Goal: Task Accomplishment & Management: Use online tool/utility

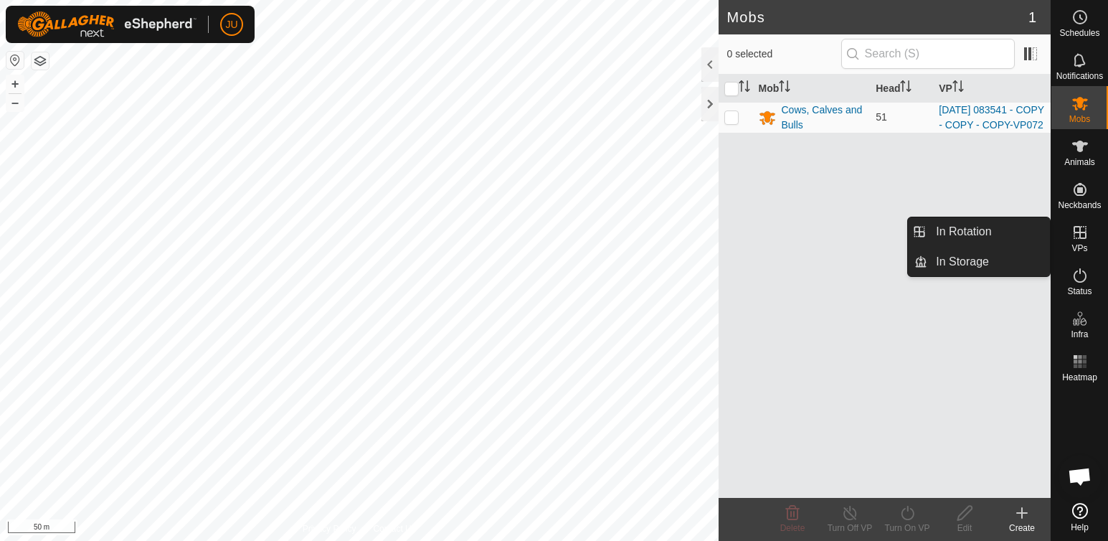
drag, startPoint x: 1064, startPoint y: 218, endPoint x: 1082, endPoint y: 230, distance: 21.3
click at [1082, 230] on icon at bounding box center [1080, 232] width 17 height 17
click at [978, 232] on link "In Rotation" at bounding box center [989, 231] width 123 height 29
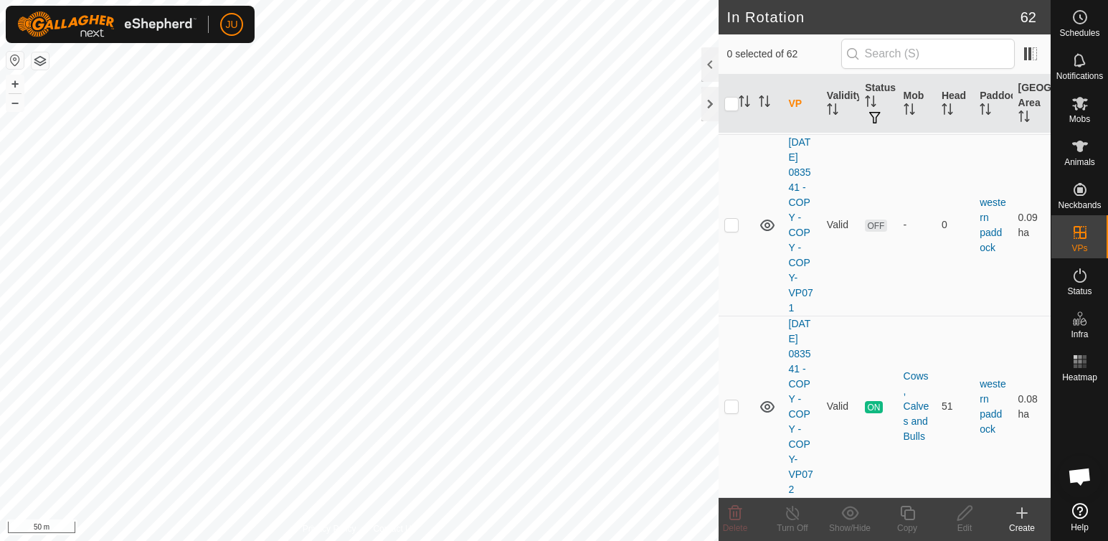
scroll to position [11818, 0]
click at [730, 400] on p-checkbox at bounding box center [732, 405] width 14 height 11
checkbox input "true"
click at [910, 512] on icon at bounding box center [908, 512] width 18 height 17
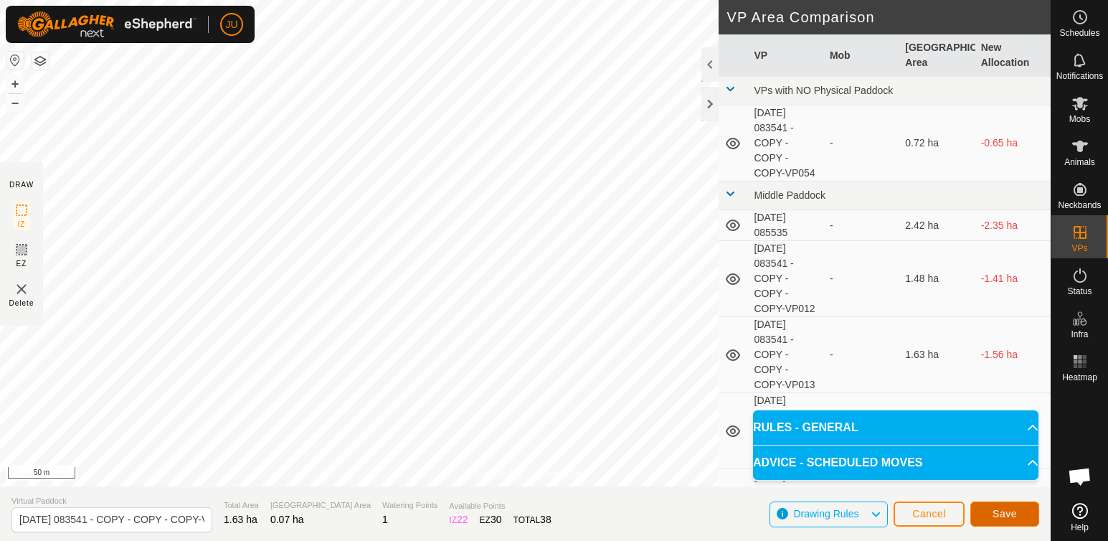
click at [1012, 516] on span "Save" at bounding box center [1005, 513] width 24 height 11
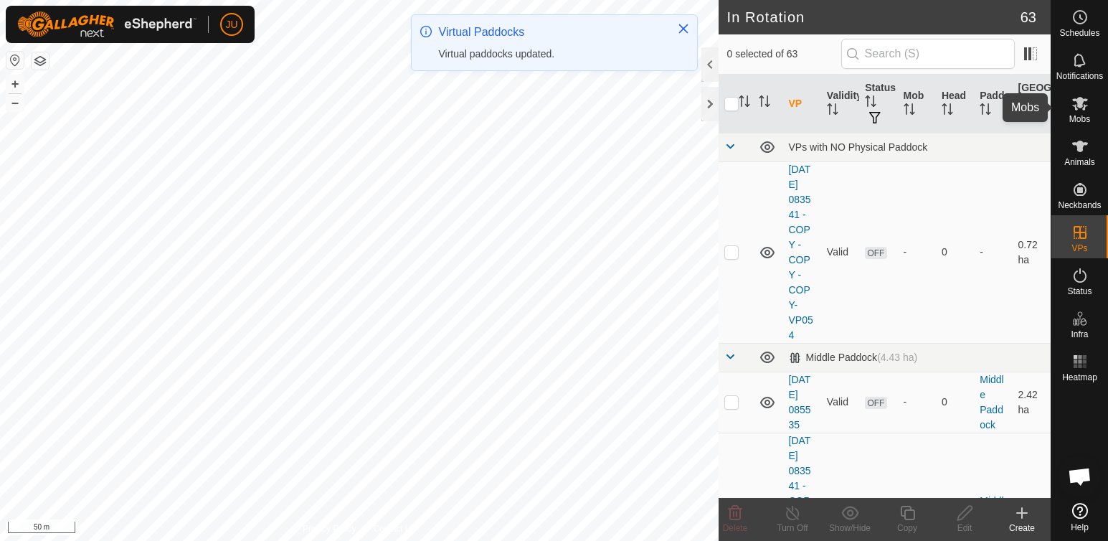
click at [1080, 103] on icon at bounding box center [1081, 104] width 16 height 14
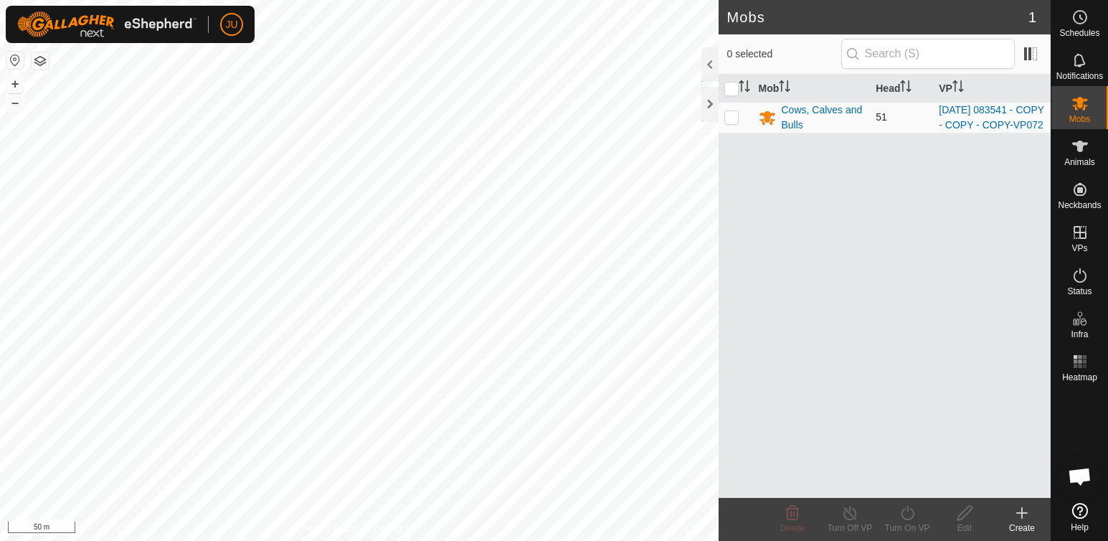
click at [730, 123] on p-checkbox at bounding box center [732, 116] width 14 height 11
checkbox input "true"
click at [908, 514] on icon at bounding box center [908, 512] width 18 height 17
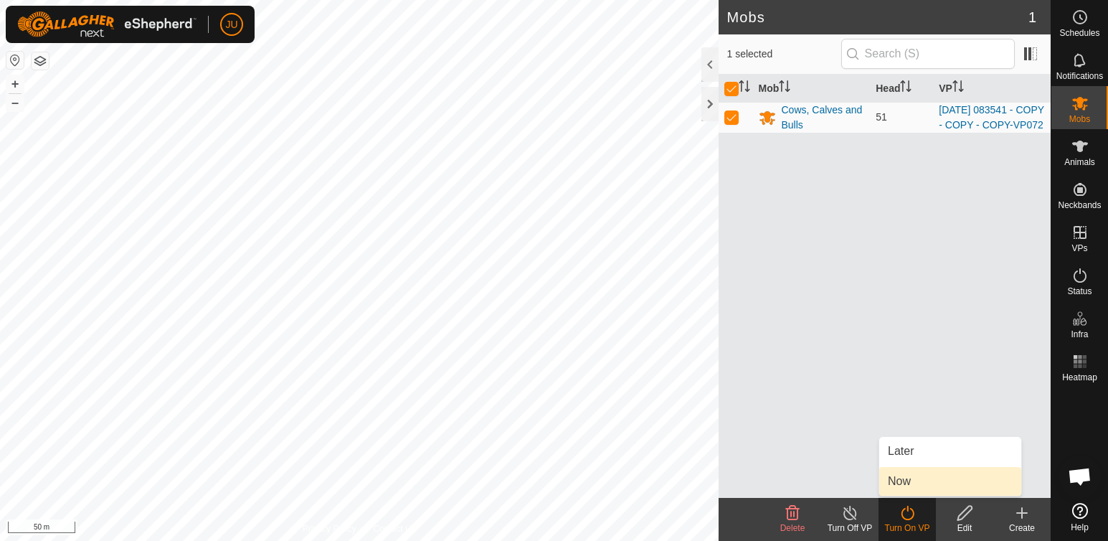
click at [903, 481] on link "Now" at bounding box center [951, 481] width 142 height 29
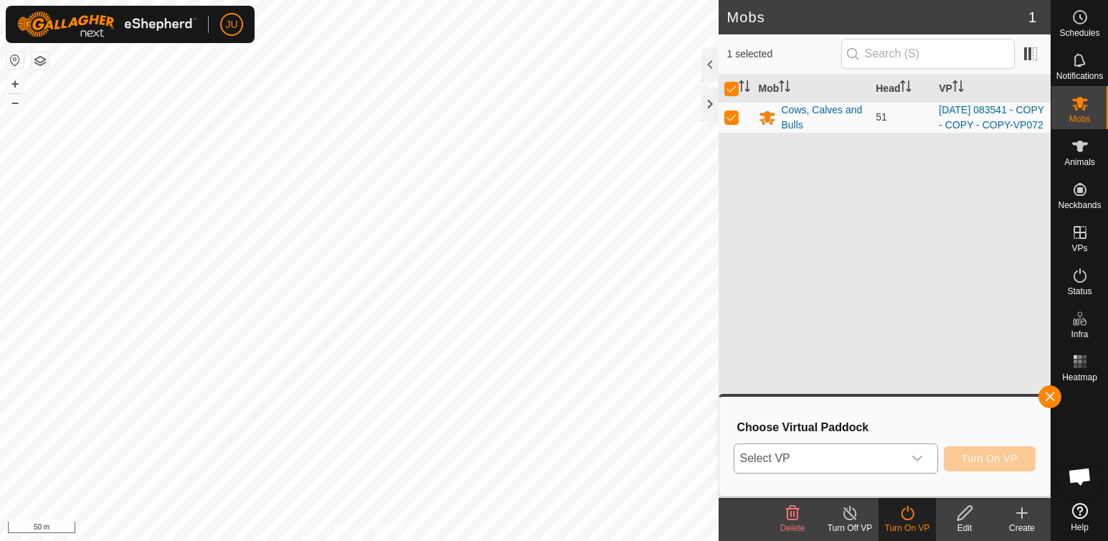
click at [921, 458] on icon "dropdown trigger" at bounding box center [917, 458] width 11 height 11
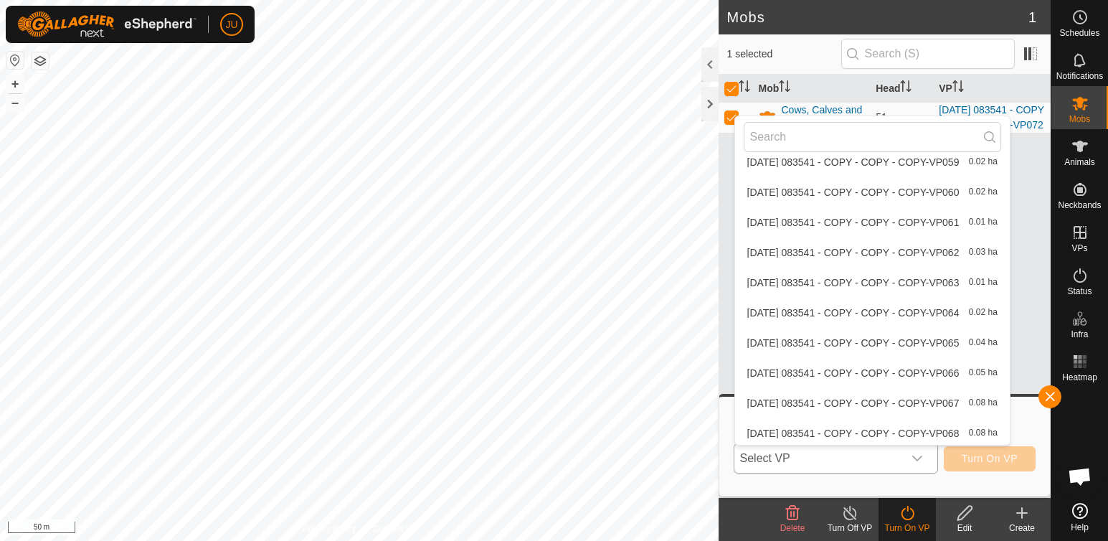
scroll to position [1742, 0]
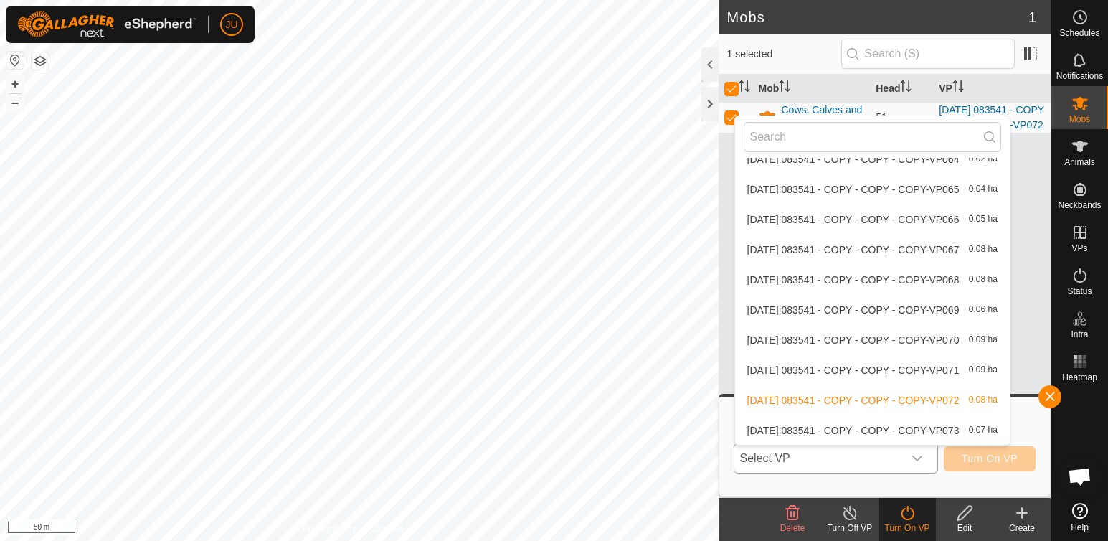
click at [801, 431] on li "[DATE] 083541 - COPY - COPY - COPY-VP073 0.07 ha" at bounding box center [872, 430] width 275 height 29
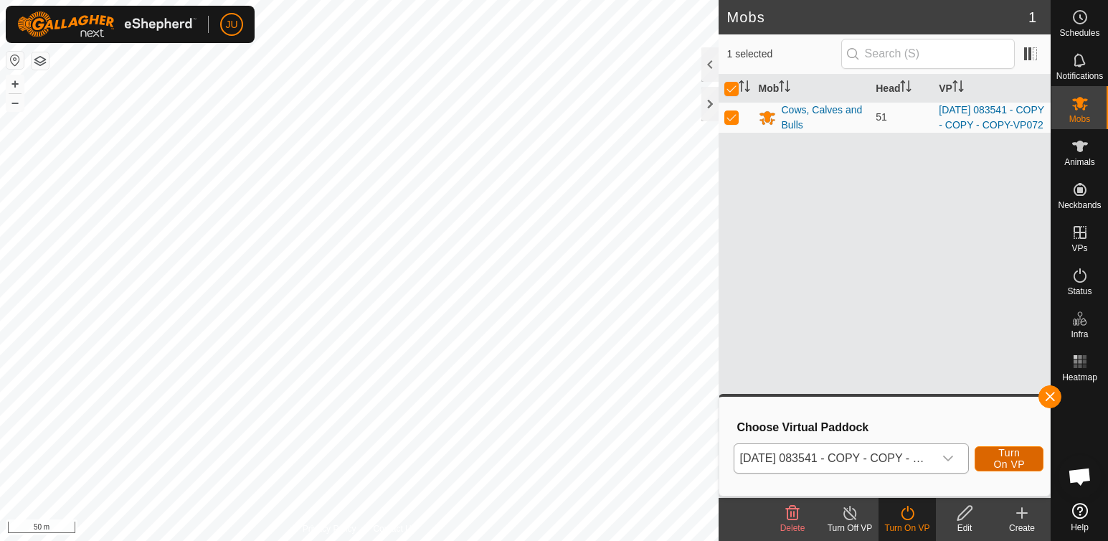
click at [1012, 462] on span "Turn On VP" at bounding box center [1009, 458] width 33 height 23
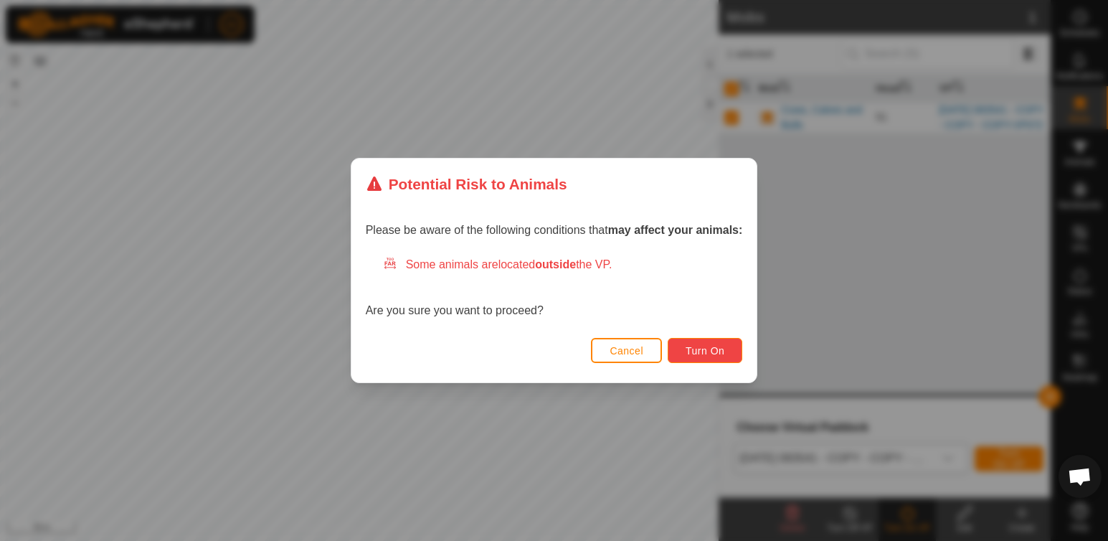
click at [708, 349] on span "Turn On" at bounding box center [705, 350] width 39 height 11
